Goal: Information Seeking & Learning: Learn about a topic

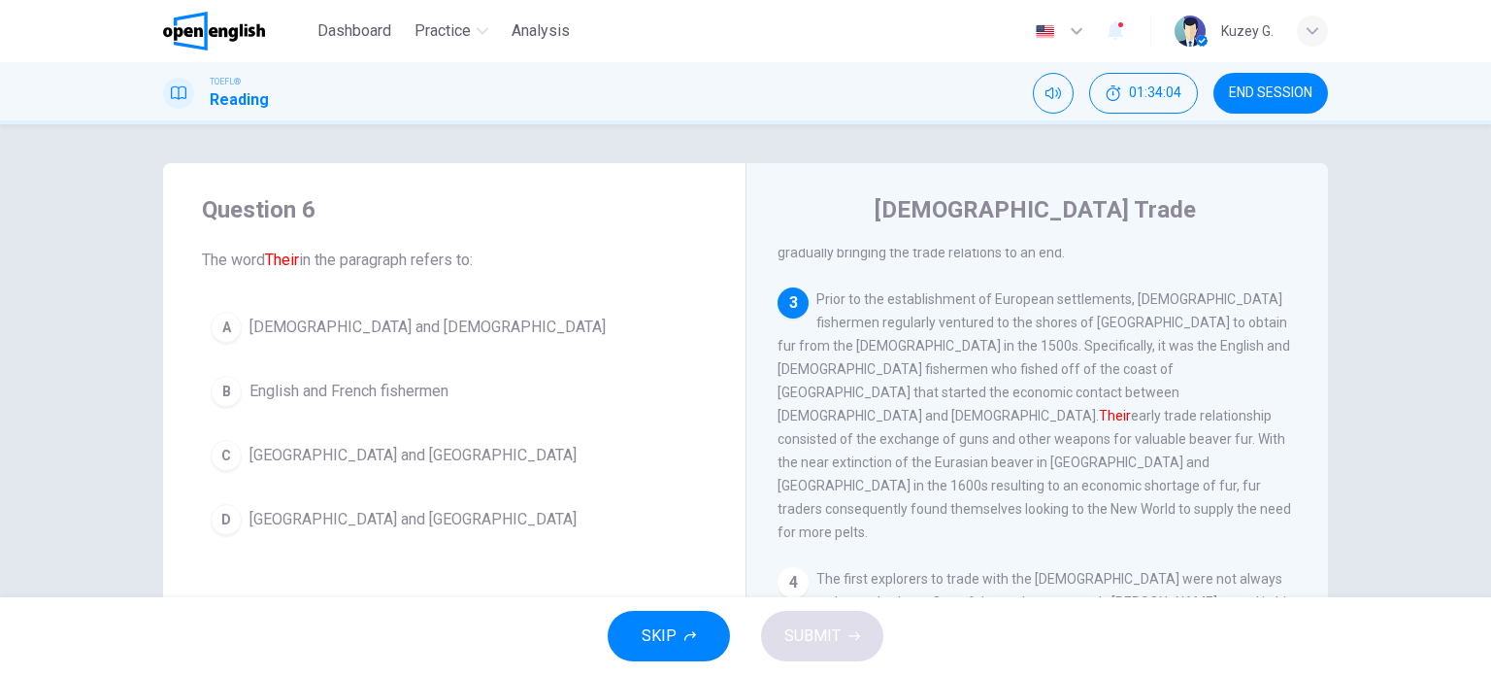
click at [315, 329] on span "[DEMOGRAPHIC_DATA] and [DEMOGRAPHIC_DATA]" at bounding box center [427, 326] width 356 height 23
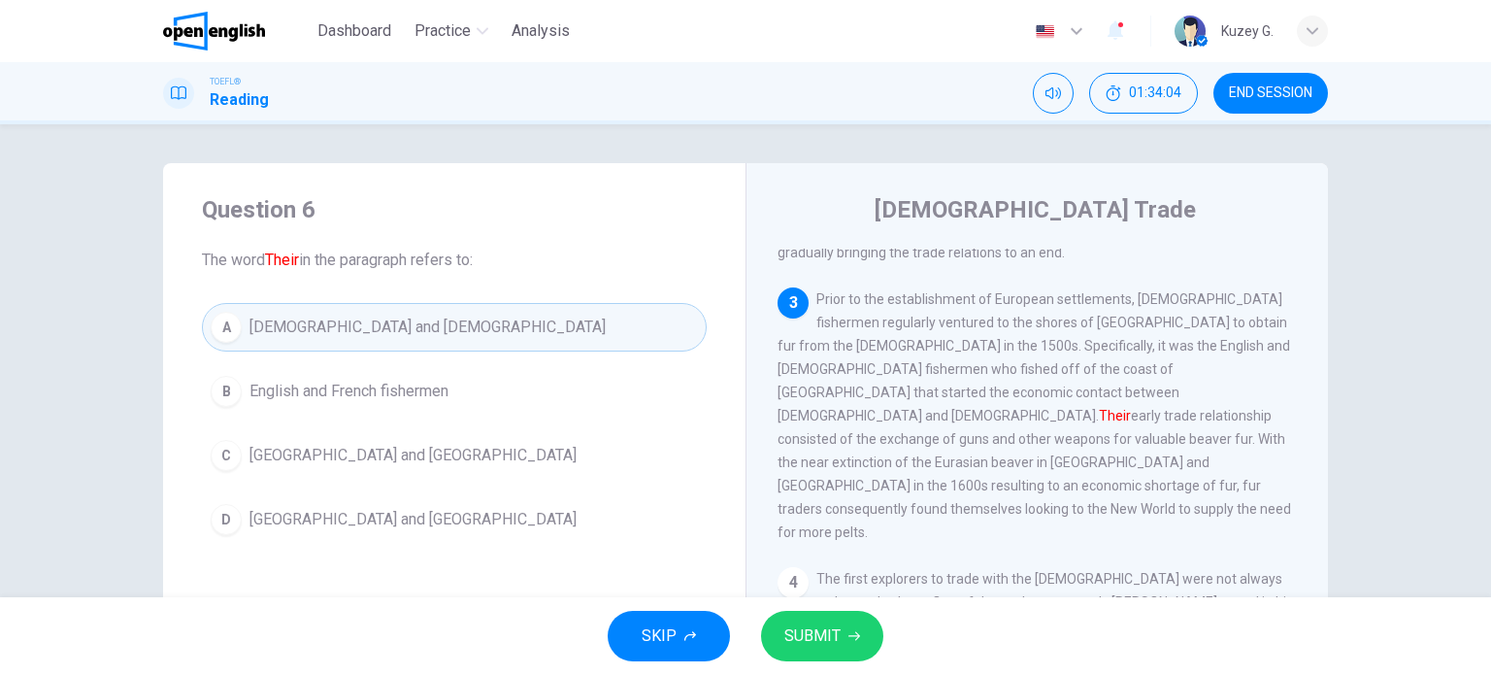
click at [866, 649] on button "SUBMIT" at bounding box center [822, 636] width 122 height 50
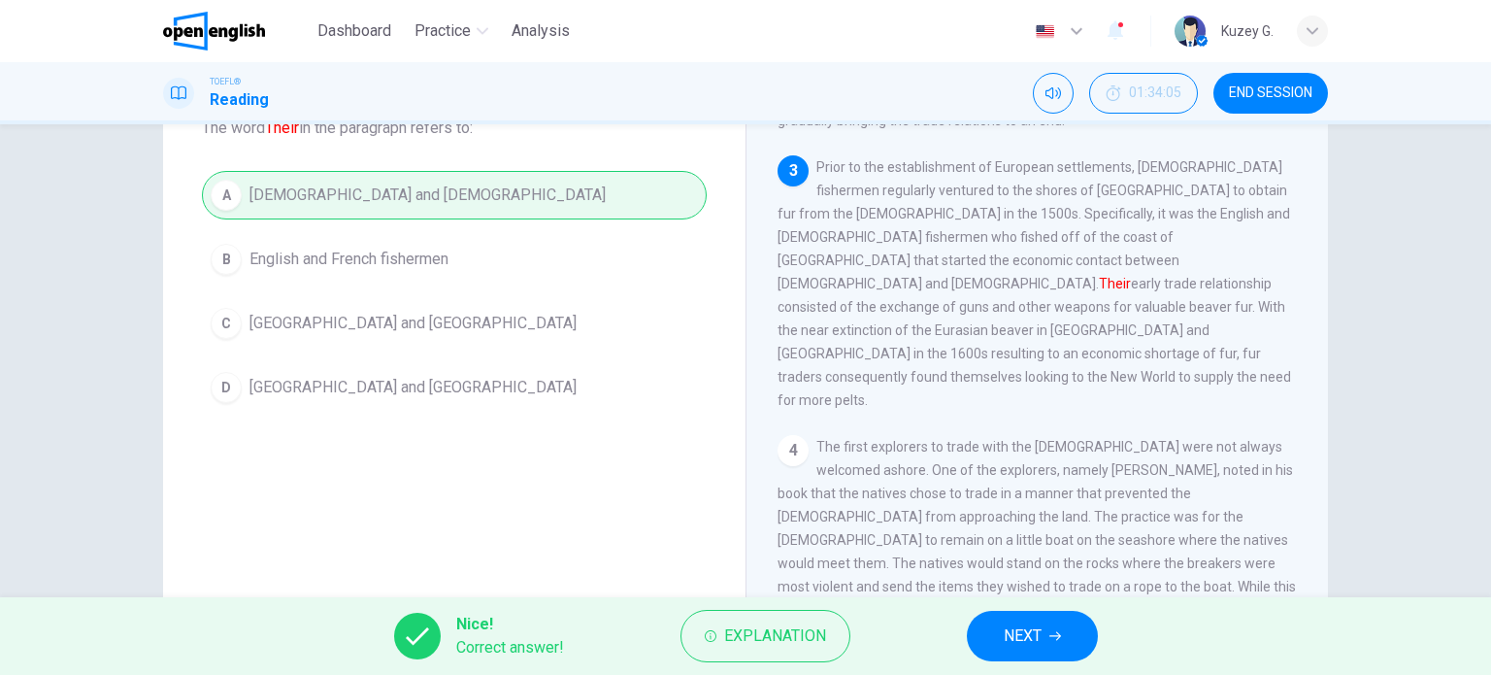
scroll to position [280, 0]
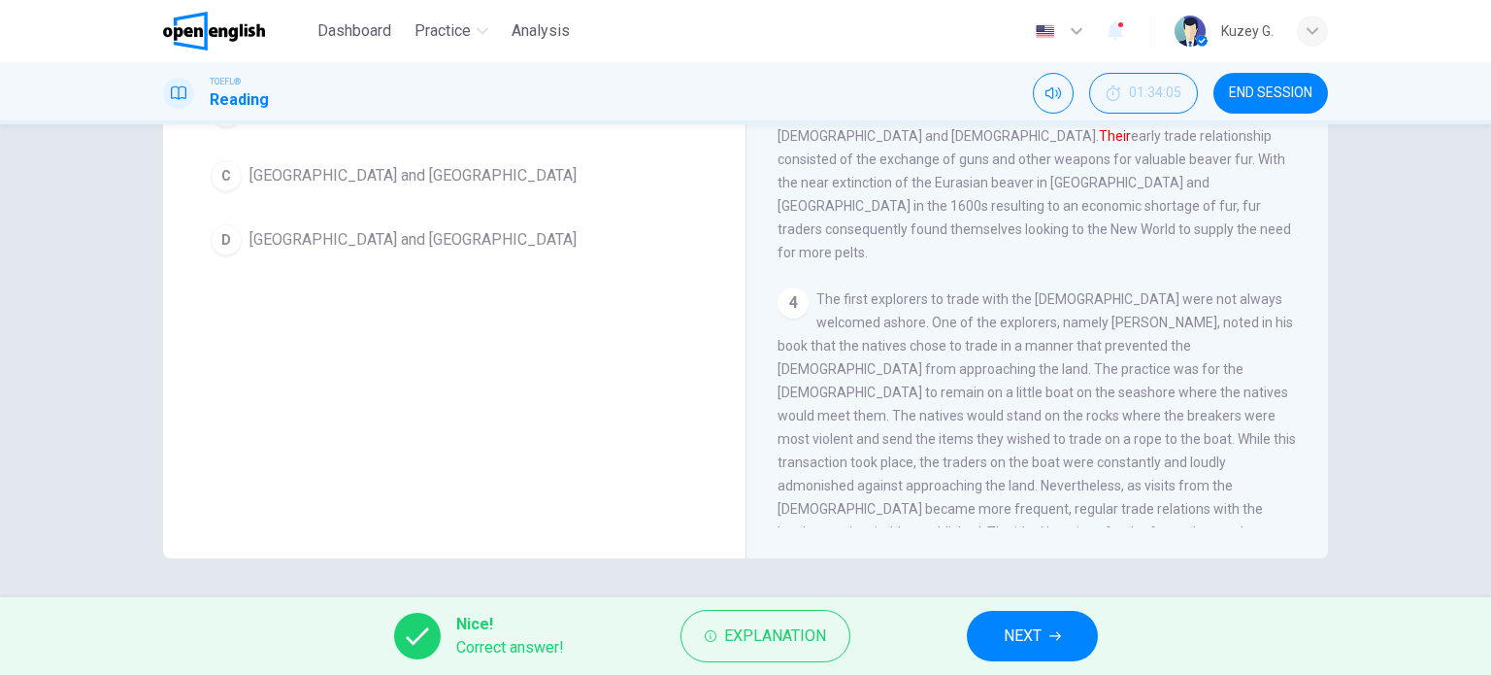
click at [988, 623] on button "NEXT" at bounding box center [1032, 636] width 131 height 50
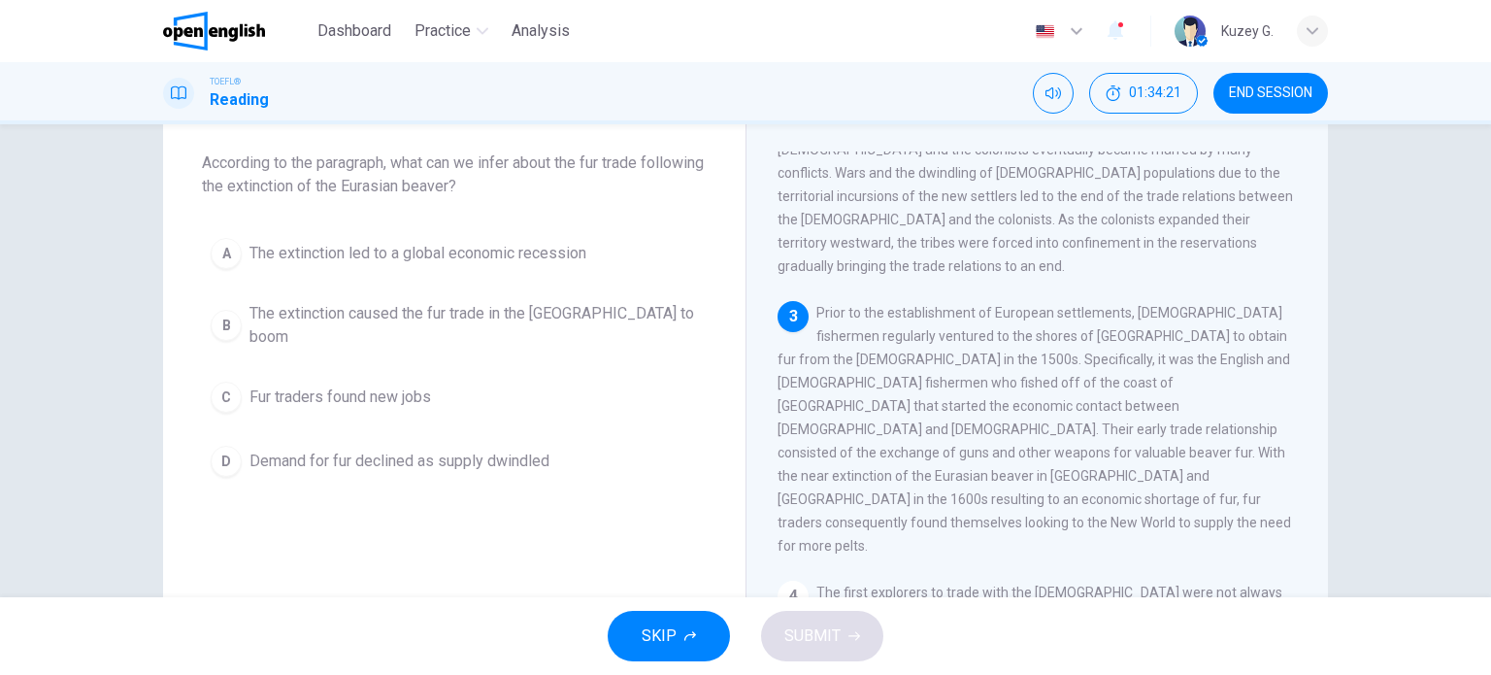
scroll to position [63, 0]
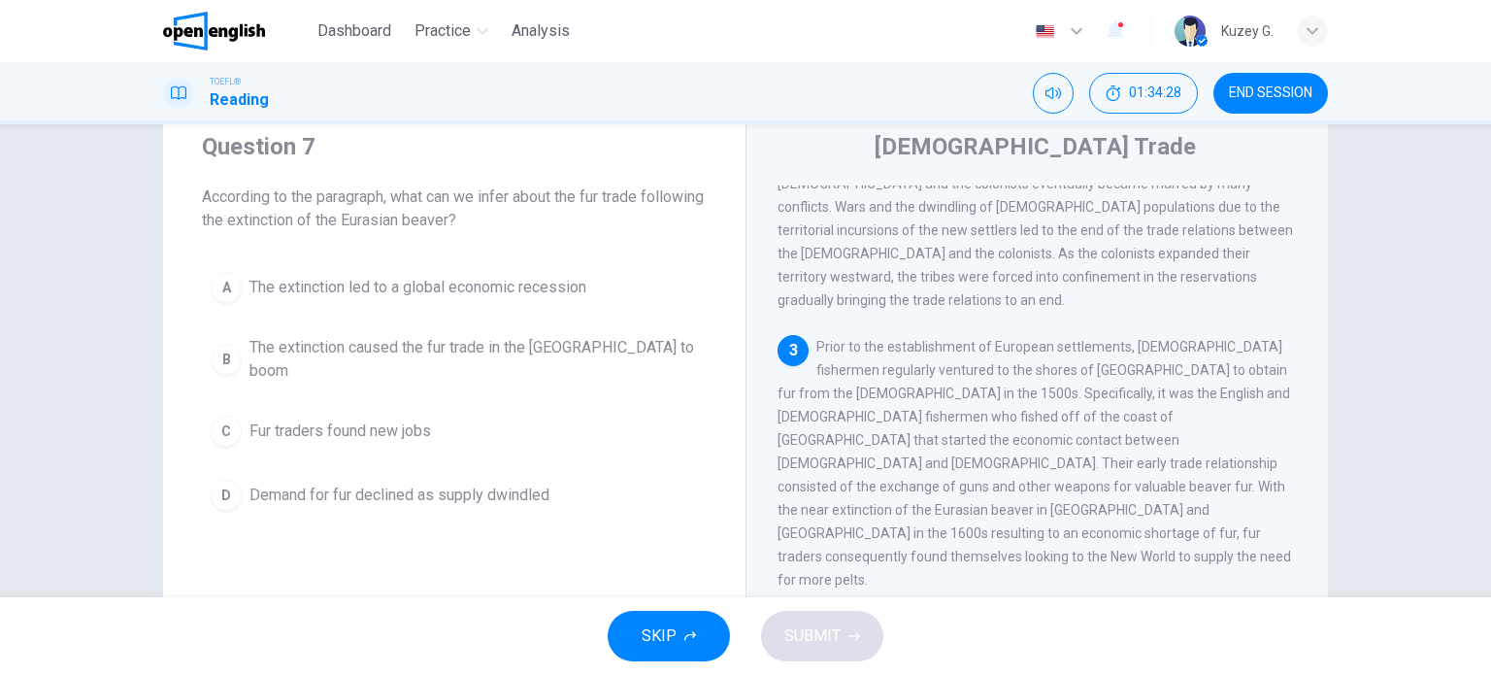
drag, startPoint x: 198, startPoint y: 197, endPoint x: 363, endPoint y: 192, distance: 165.1
click at [363, 192] on span "According to the paragraph, what can we infer about the fur trade following the…" at bounding box center [454, 208] width 505 height 47
click at [226, 334] on button "B The extinction caused the fur trade in the [GEOGRAPHIC_DATA] to boom" at bounding box center [454, 359] width 505 height 64
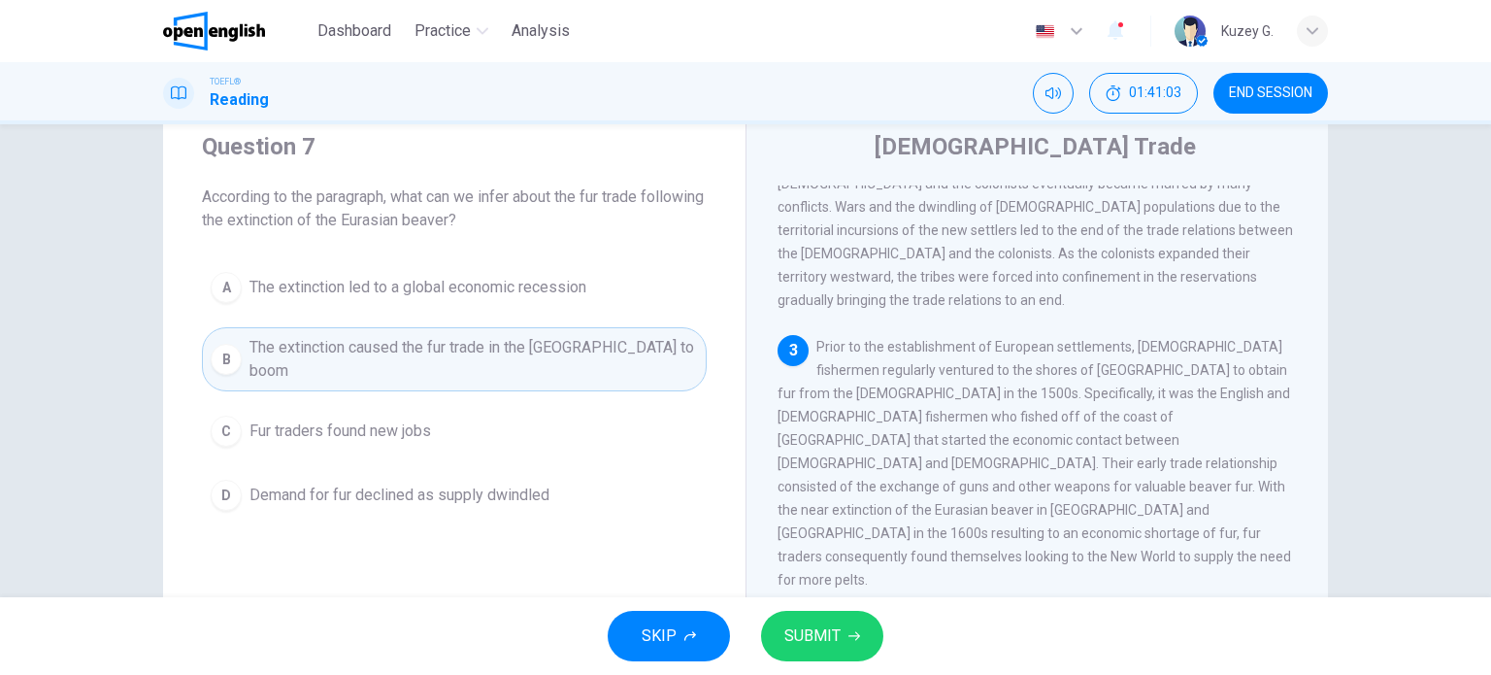
click at [823, 639] on span "SUBMIT" at bounding box center [812, 635] width 56 height 27
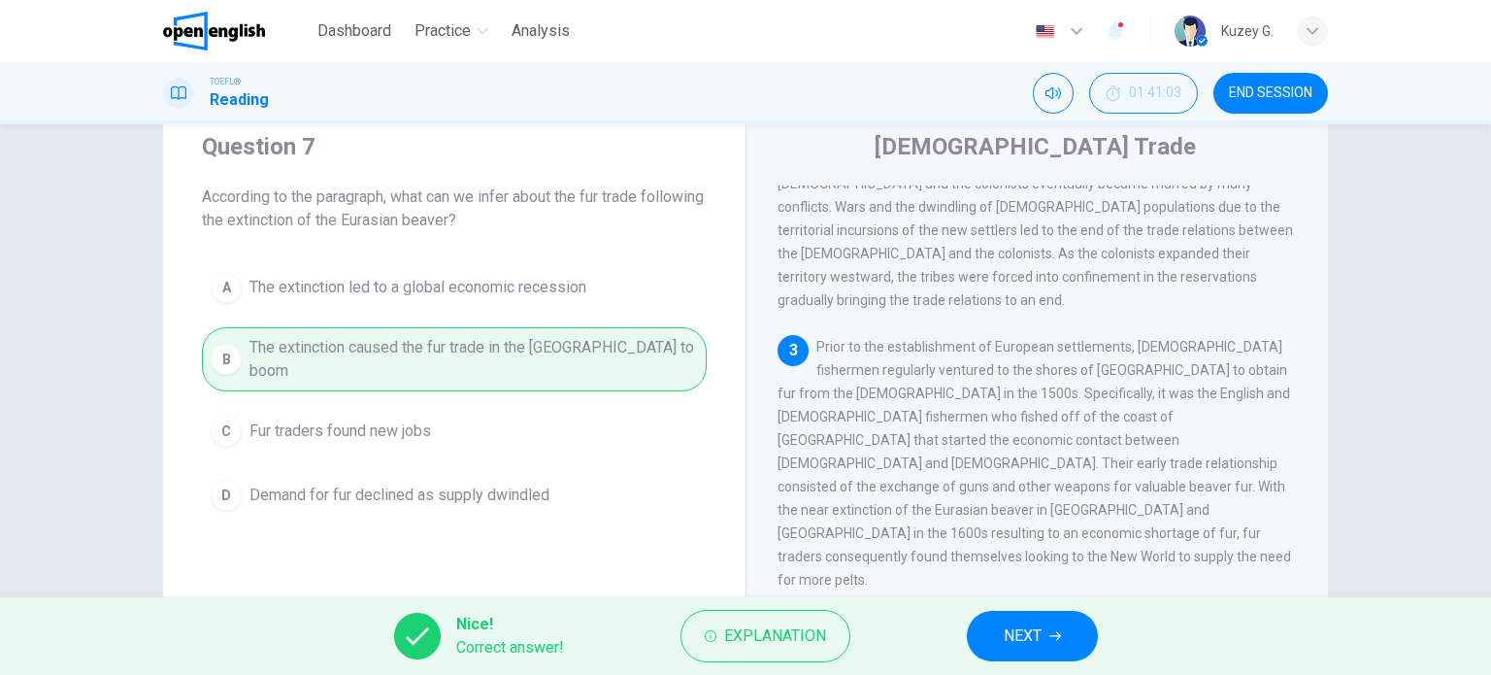
click at [1048, 635] on button "NEXT" at bounding box center [1032, 636] width 131 height 50
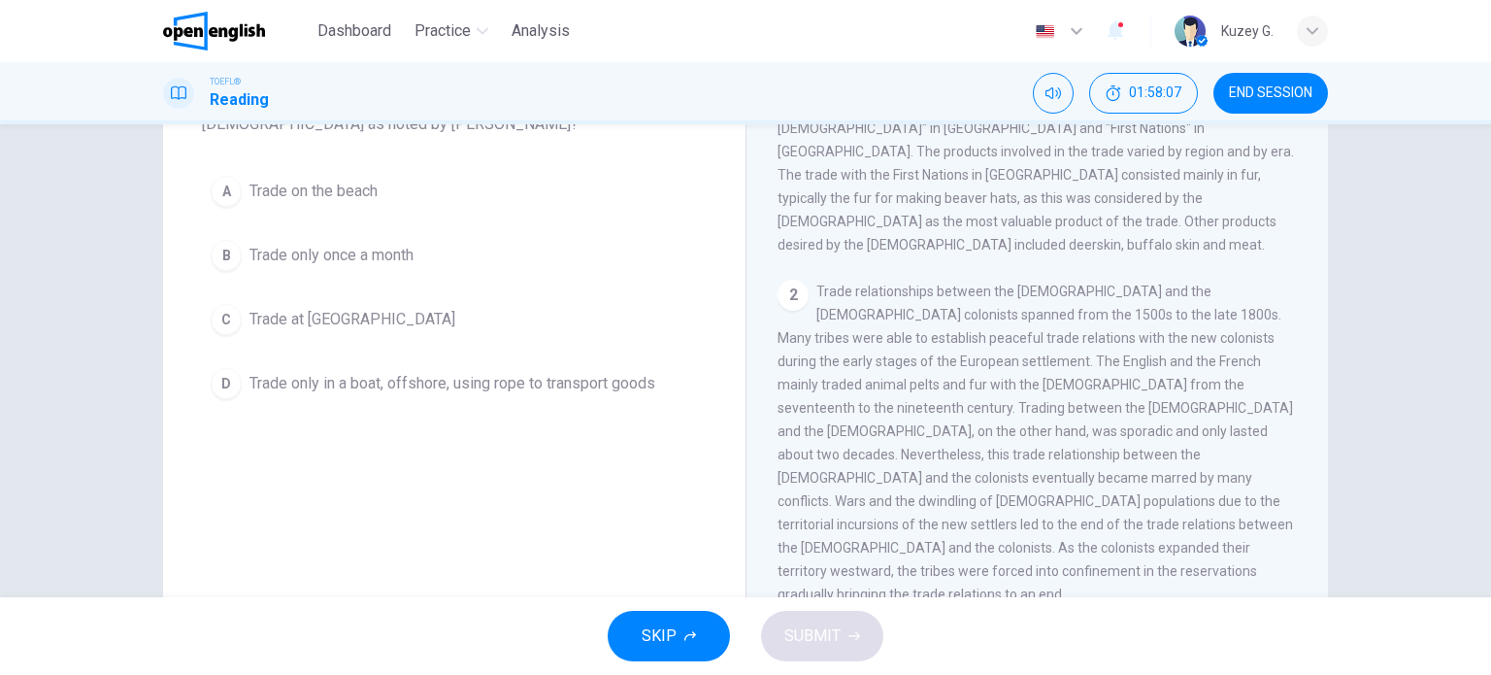
scroll to position [97, 0]
drag, startPoint x: 1273, startPoint y: 100, endPoint x: 807, endPoint y: 96, distance: 465.9
click at [1273, 102] on button "END SESSION" at bounding box center [1270, 93] width 115 height 41
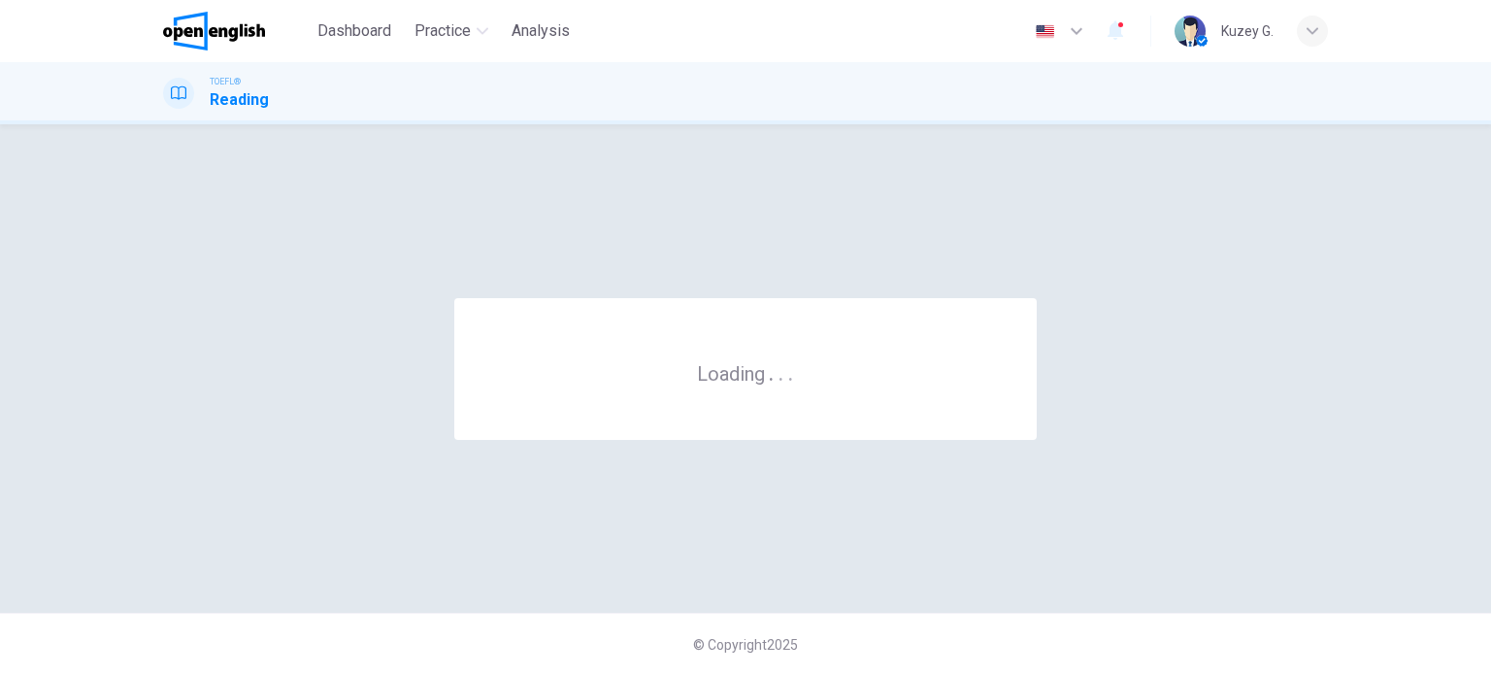
scroll to position [0, 0]
